Goal: Transaction & Acquisition: Download file/media

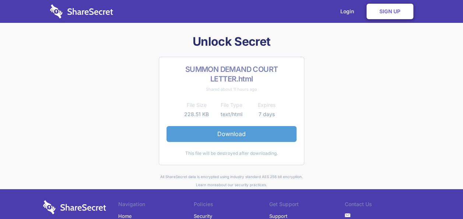
click at [258, 132] on link "Download" at bounding box center [231, 133] width 130 height 15
click at [266, 135] on link "Download" at bounding box center [231, 133] width 130 height 15
click at [260, 136] on link "Download" at bounding box center [231, 133] width 130 height 15
